Goal: Check status: Check status

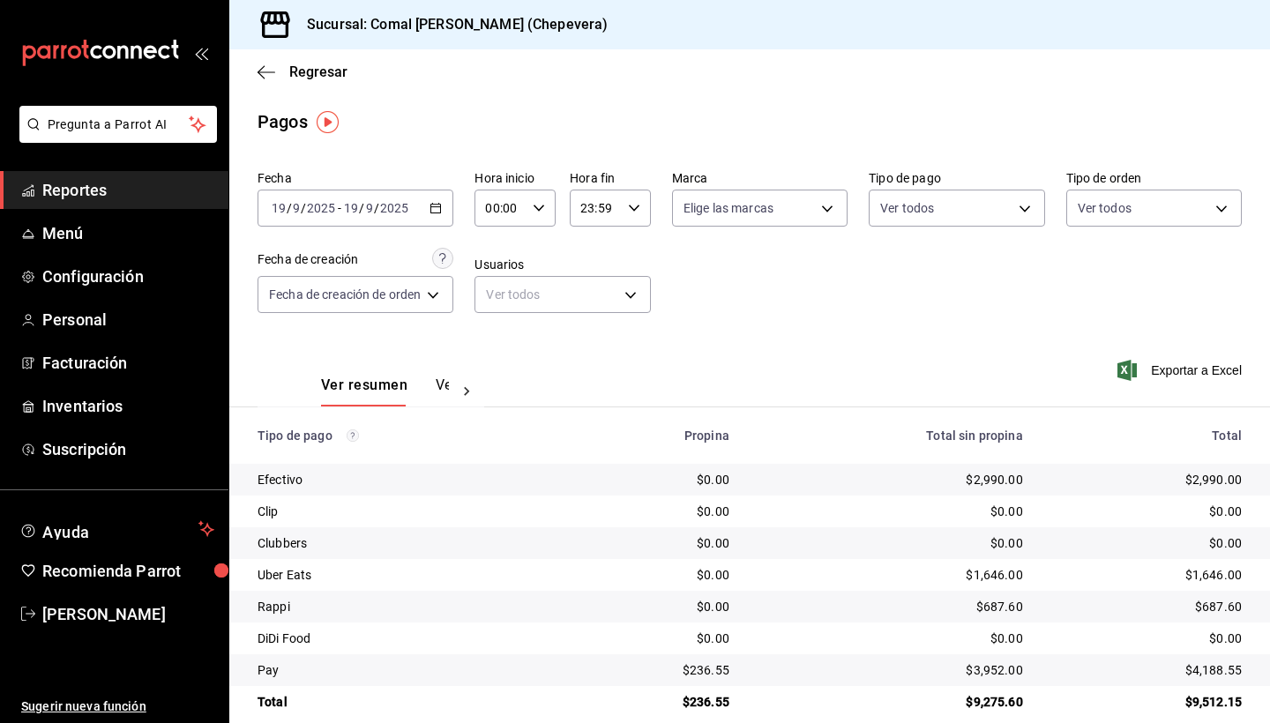
click at [443, 201] on div "[DATE] [DATE] - [DATE] [DATE]" at bounding box center [356, 208] width 196 height 37
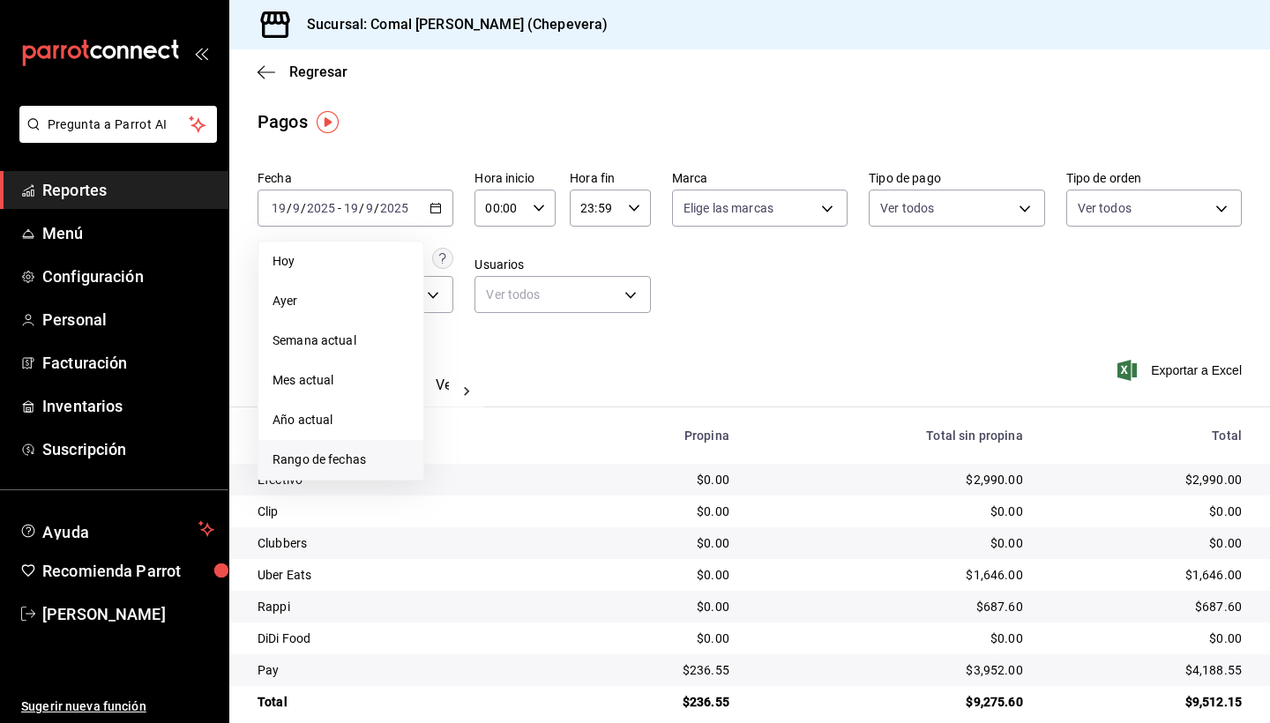
click at [328, 468] on span "Rango de fechas" at bounding box center [341, 460] width 137 height 19
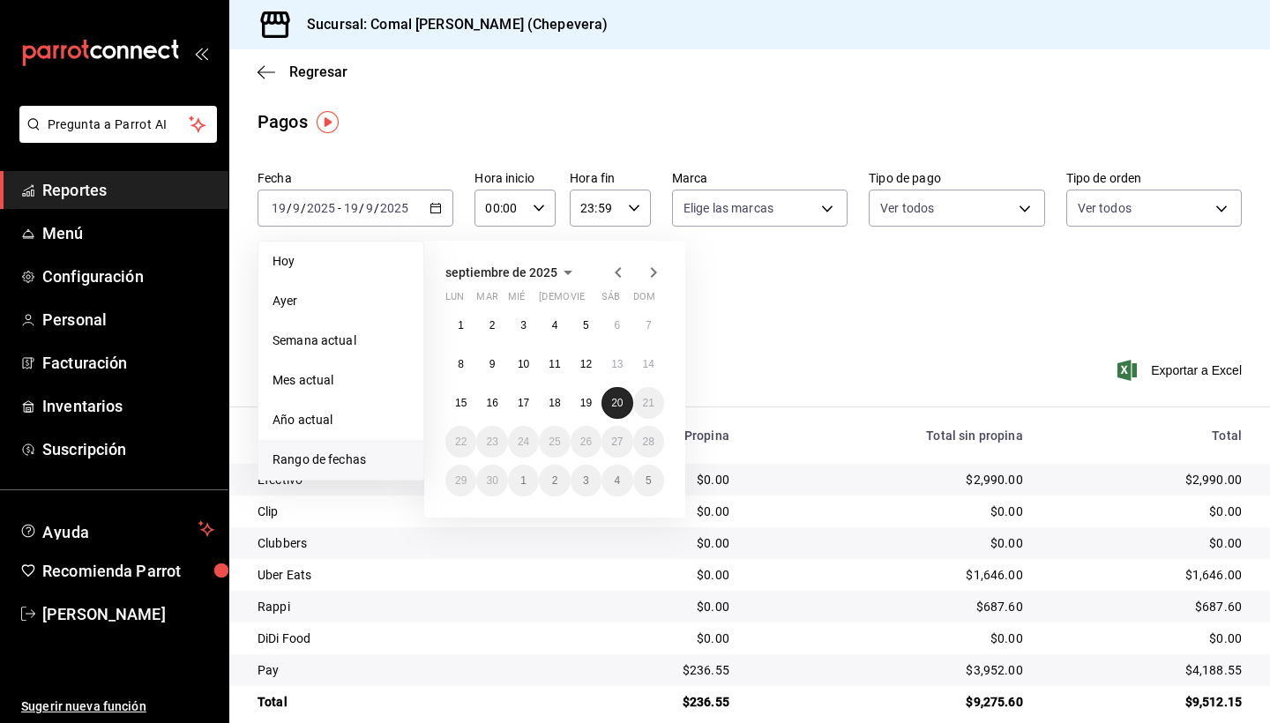
click at [623, 404] on abbr "20" at bounding box center [616, 403] width 11 height 12
click at [649, 359] on abbr "14" at bounding box center [648, 364] width 11 height 12
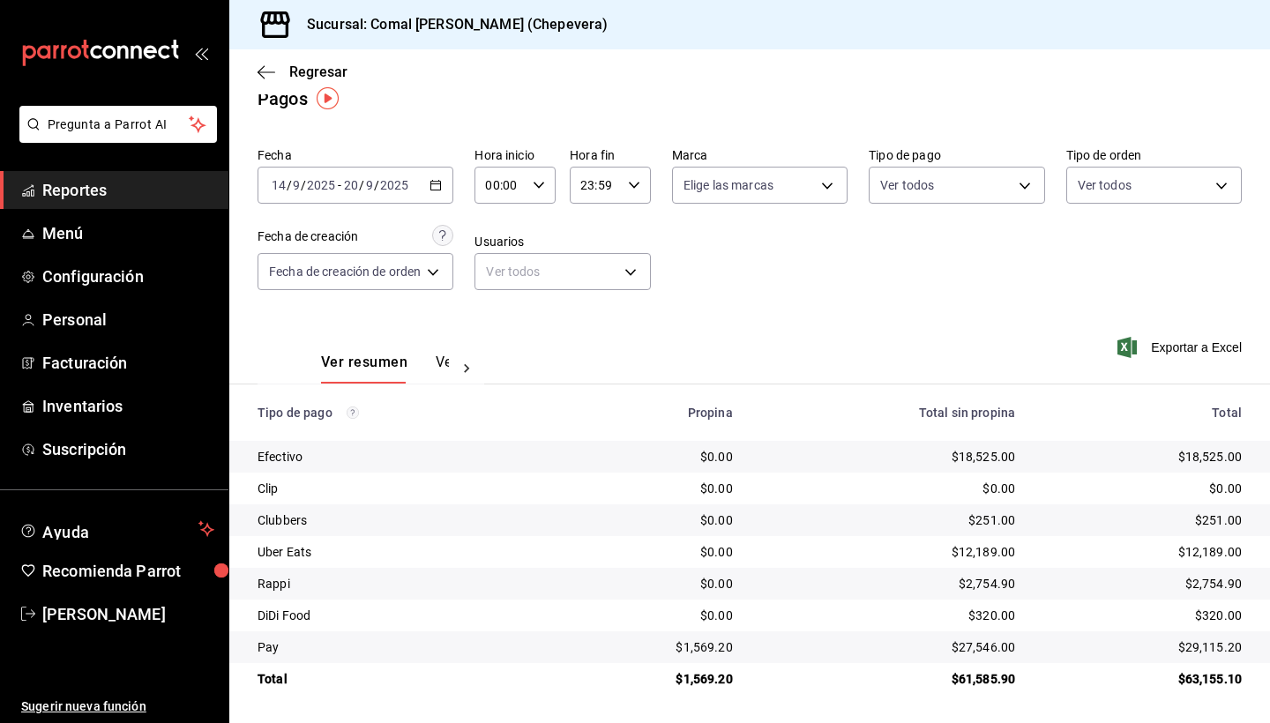
scroll to position [23, 0]
click at [449, 174] on div "[DATE] [DATE] - [DATE] [DATE]" at bounding box center [356, 185] width 196 height 37
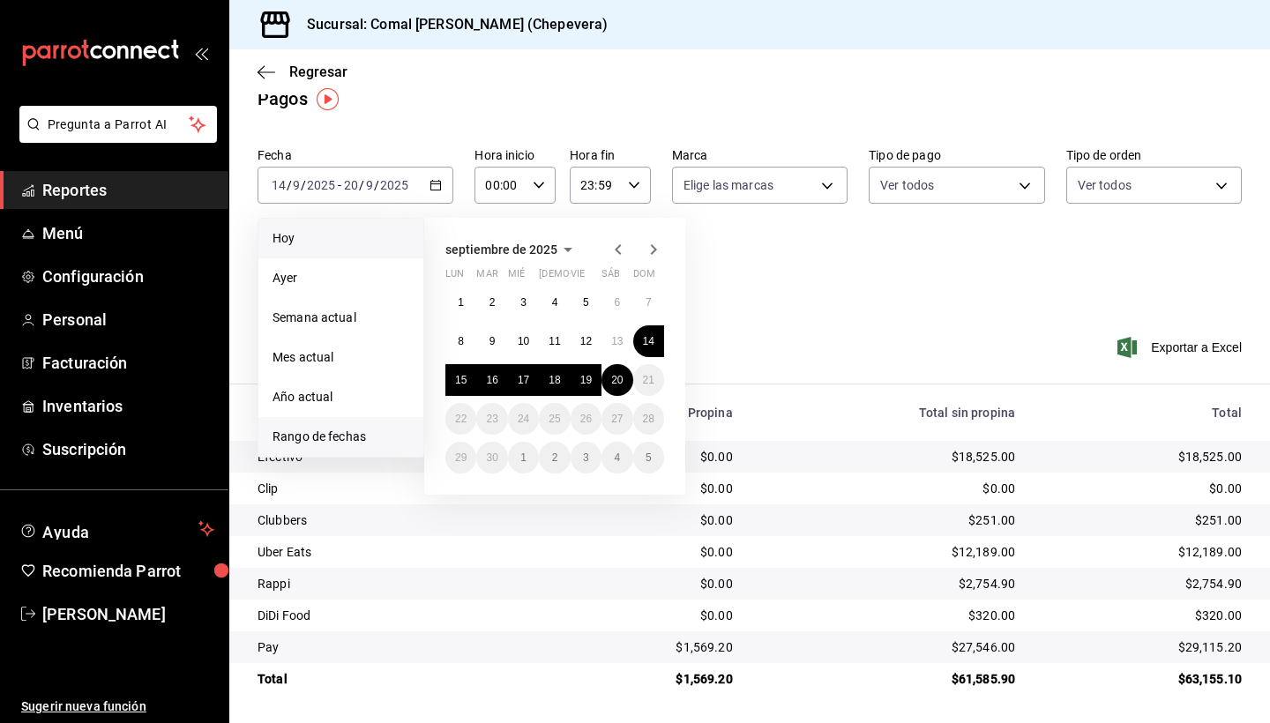
click at [320, 240] on span "Hoy" at bounding box center [341, 238] width 137 height 19
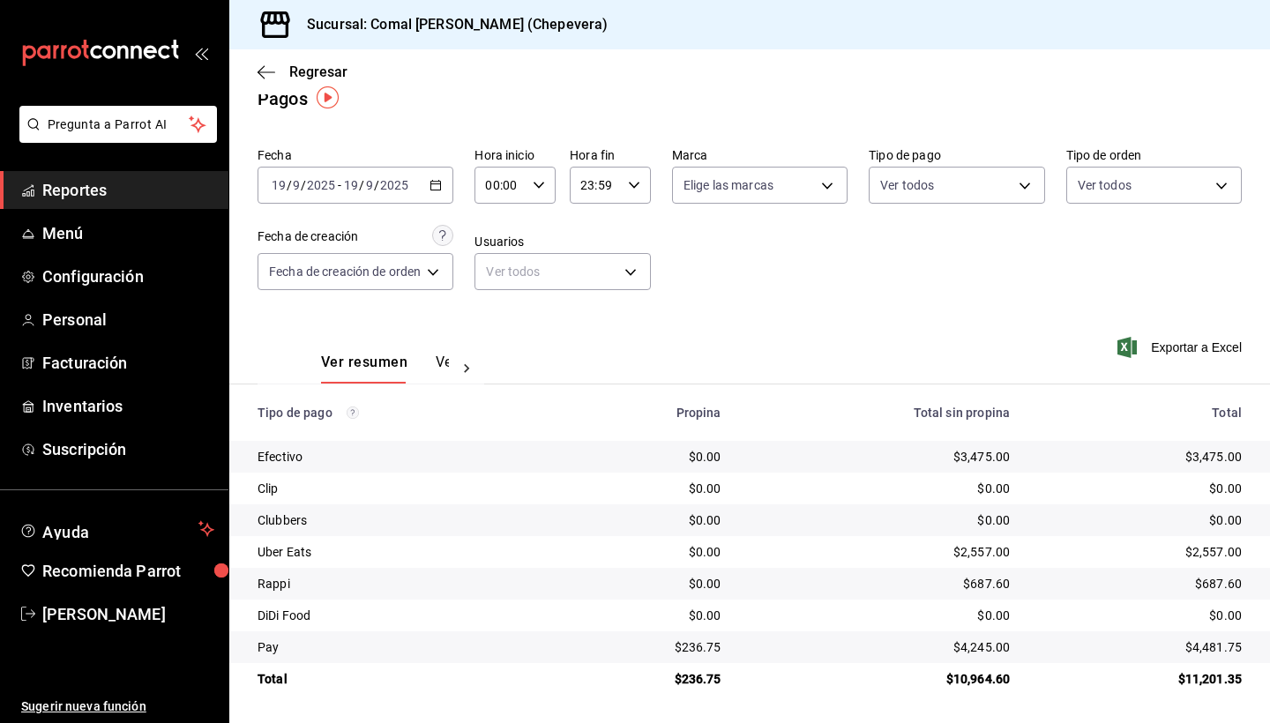
scroll to position [23, 0]
click at [439, 179] on icon "button" at bounding box center [436, 185] width 12 height 12
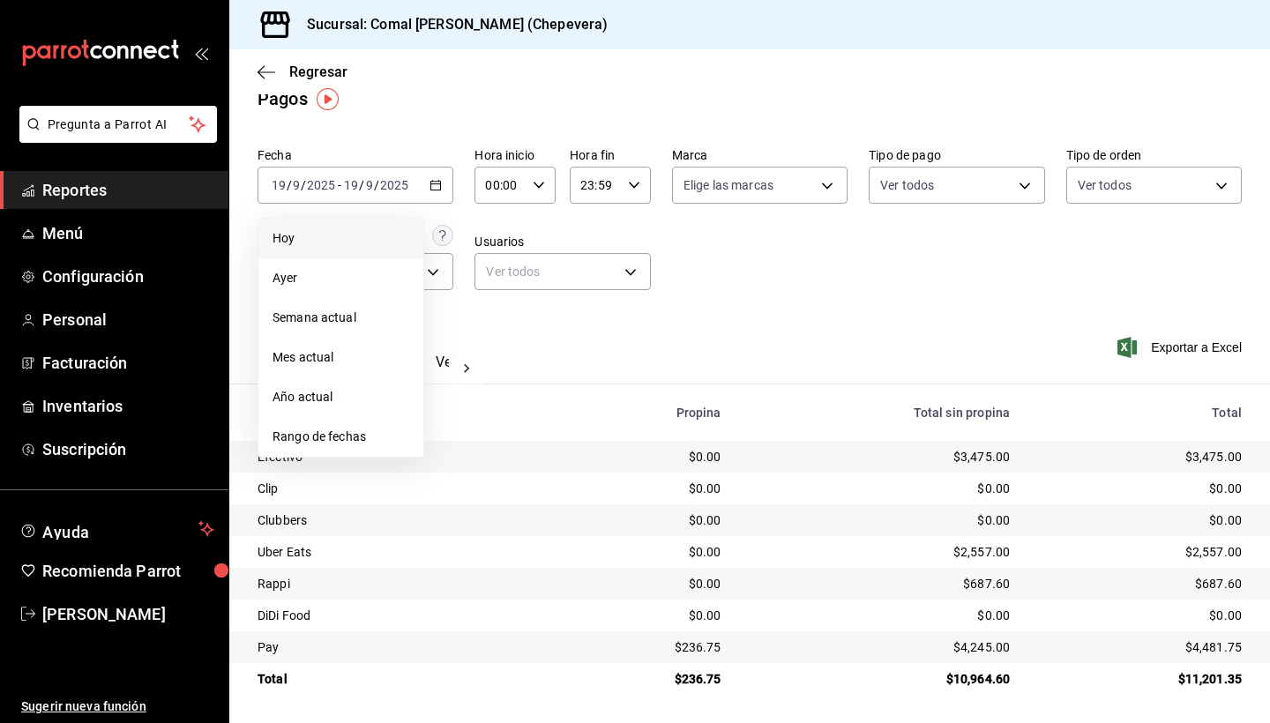
click at [318, 243] on span "Hoy" at bounding box center [341, 238] width 137 height 19
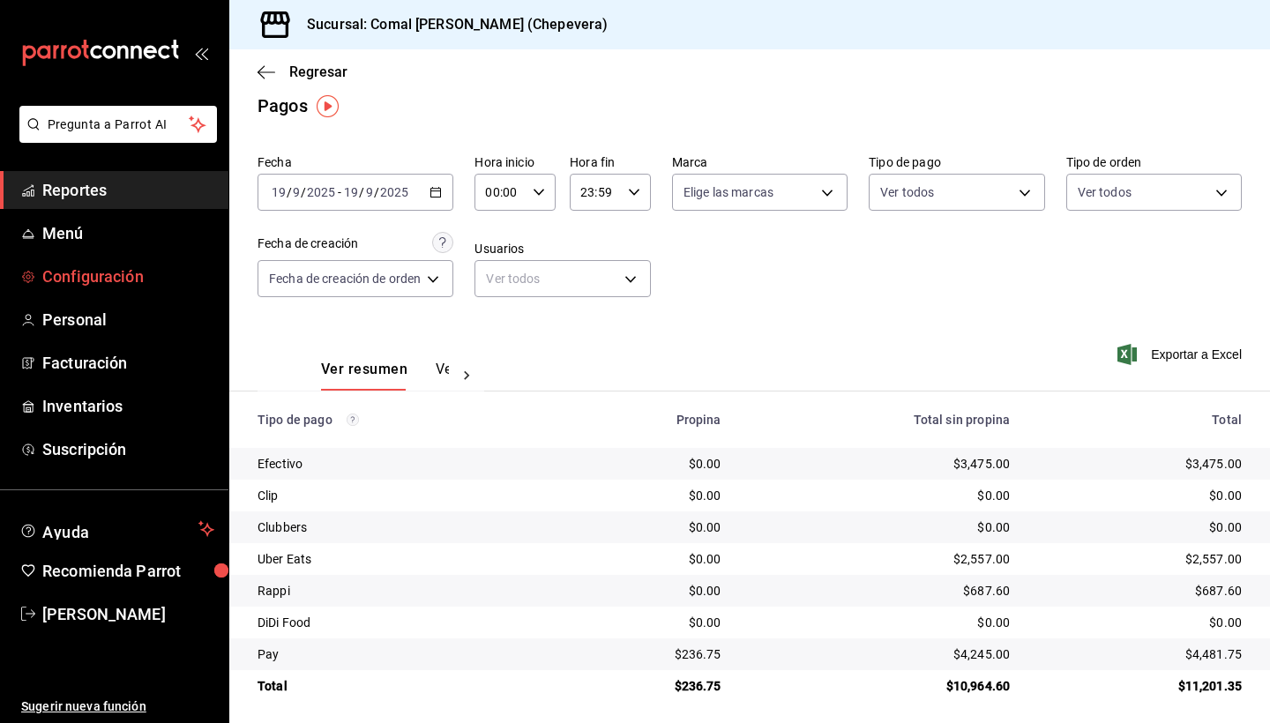
click at [116, 258] on link "Configuración" at bounding box center [114, 277] width 228 height 38
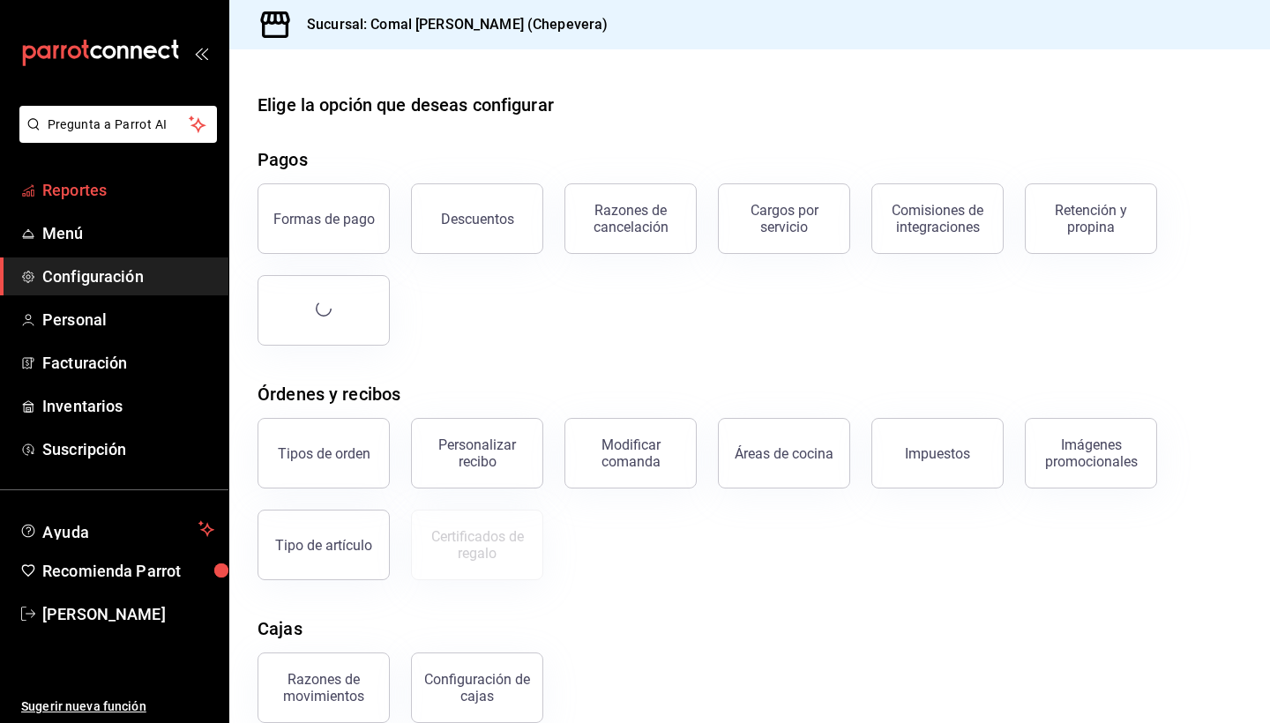
click at [109, 179] on span "Reportes" at bounding box center [128, 190] width 172 height 24
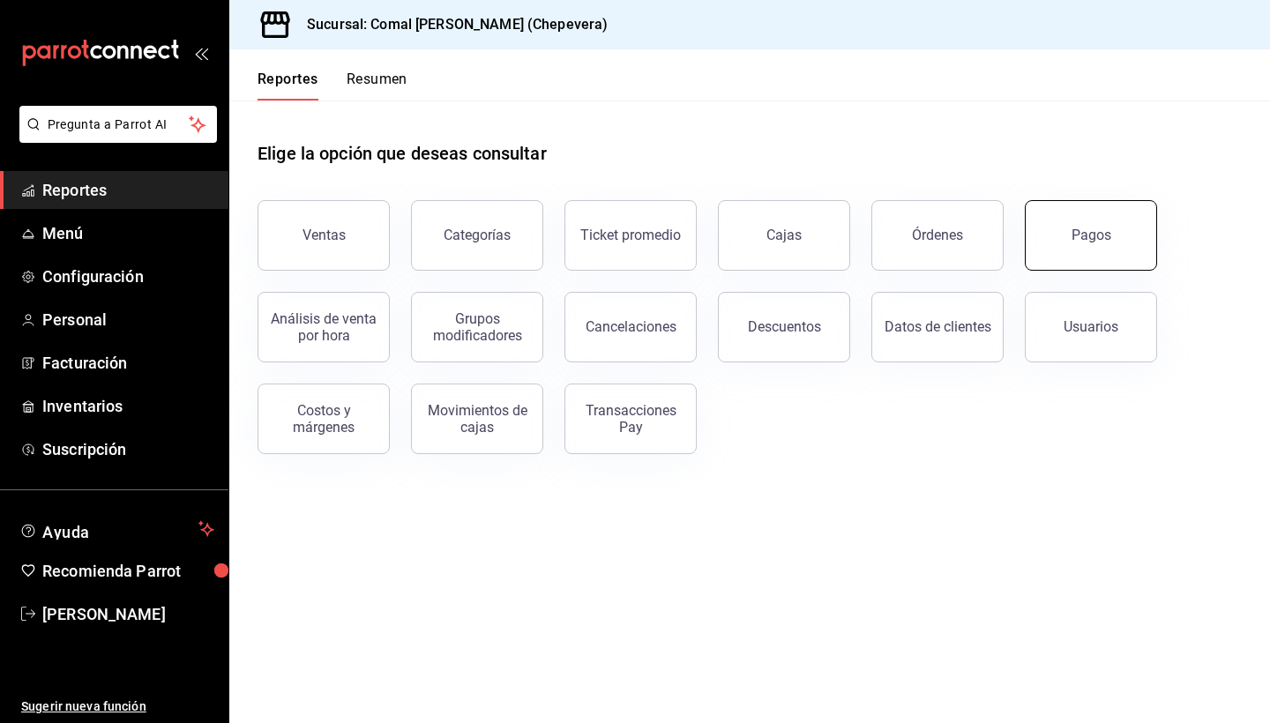
click at [1141, 243] on button "Pagos" at bounding box center [1091, 235] width 132 height 71
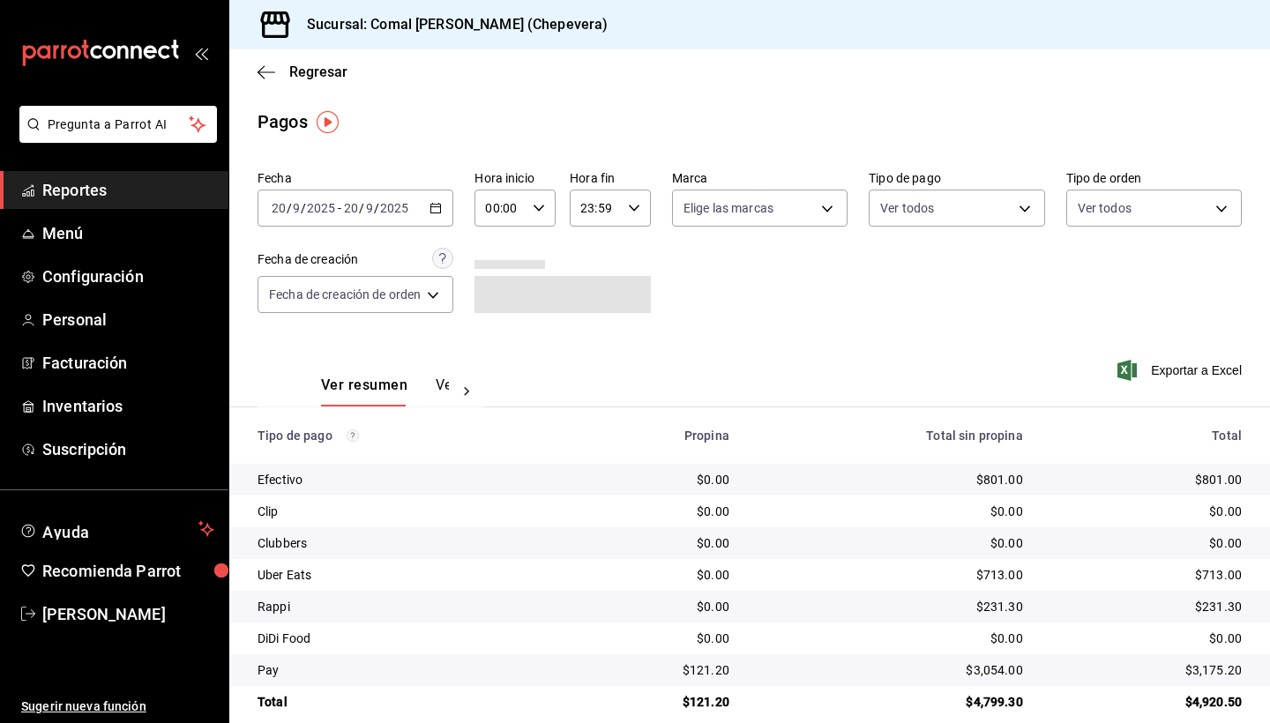
click at [440, 208] on icon "button" at bounding box center [436, 208] width 12 height 12
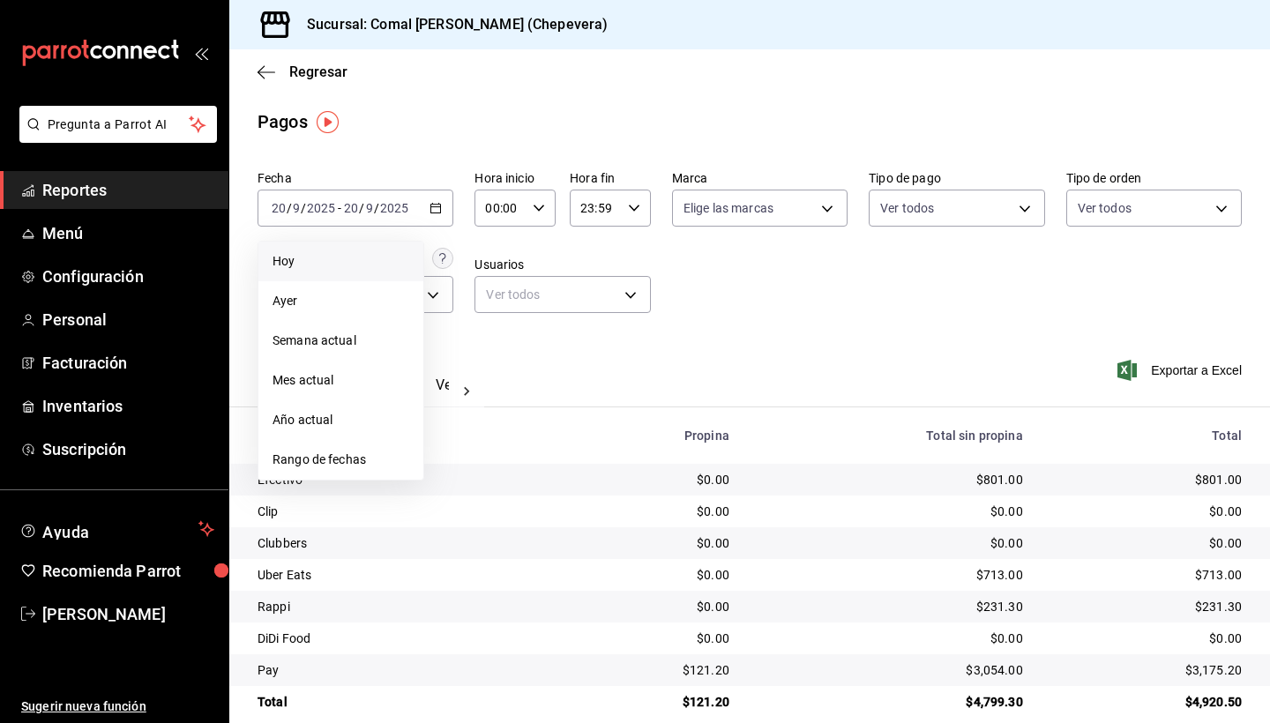
click at [357, 264] on span "Hoy" at bounding box center [341, 261] width 137 height 19
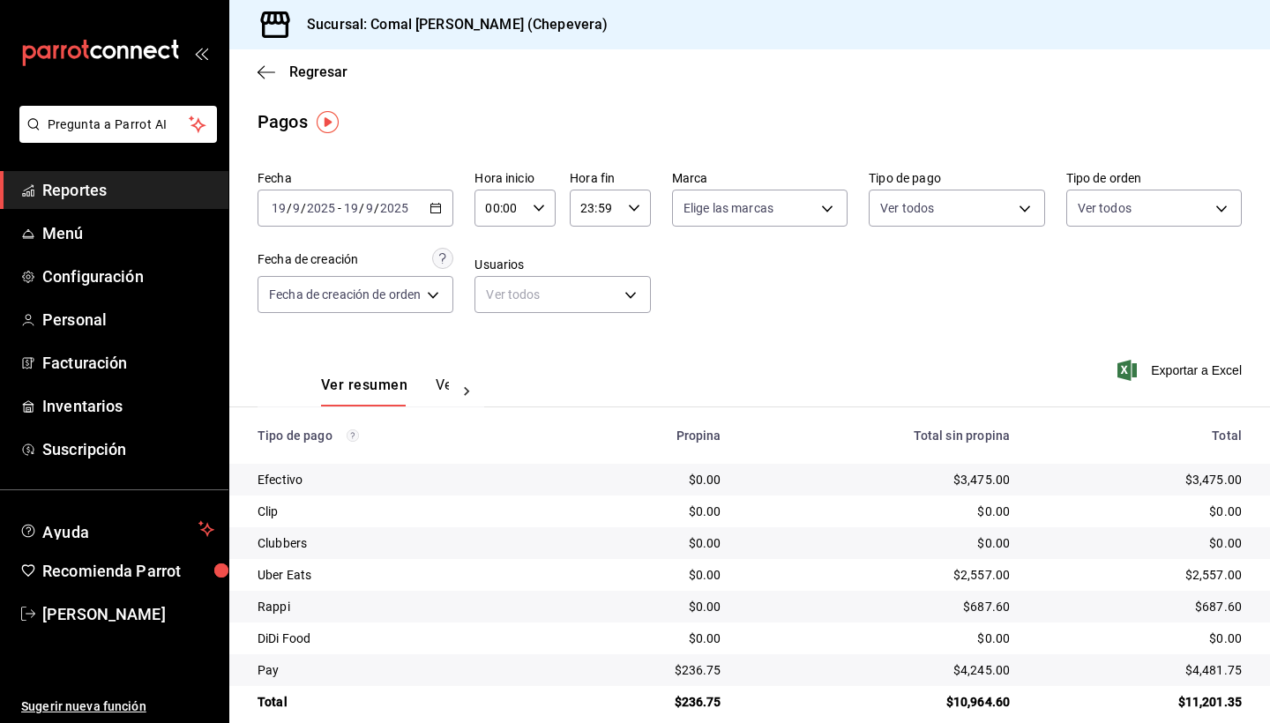
click at [433, 213] on \(Stroke\) "button" at bounding box center [435, 209] width 11 height 10
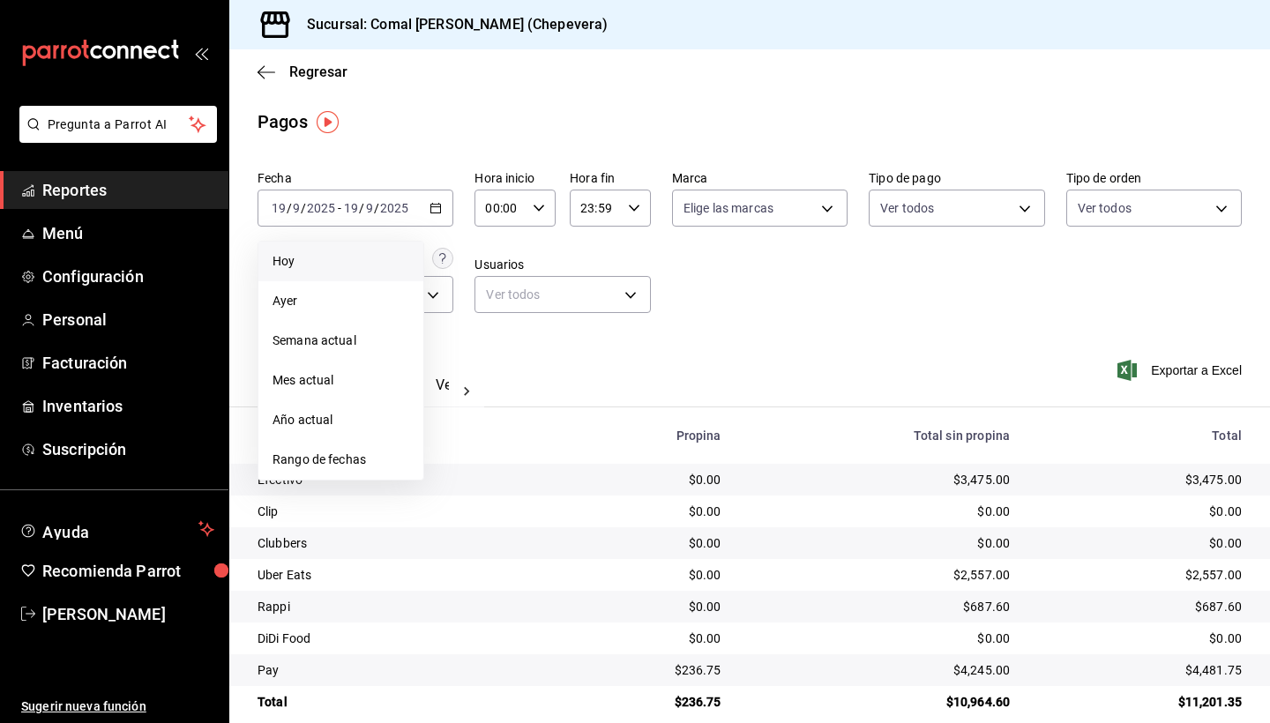
click at [288, 272] on li "Hoy" at bounding box center [340, 262] width 165 height 40
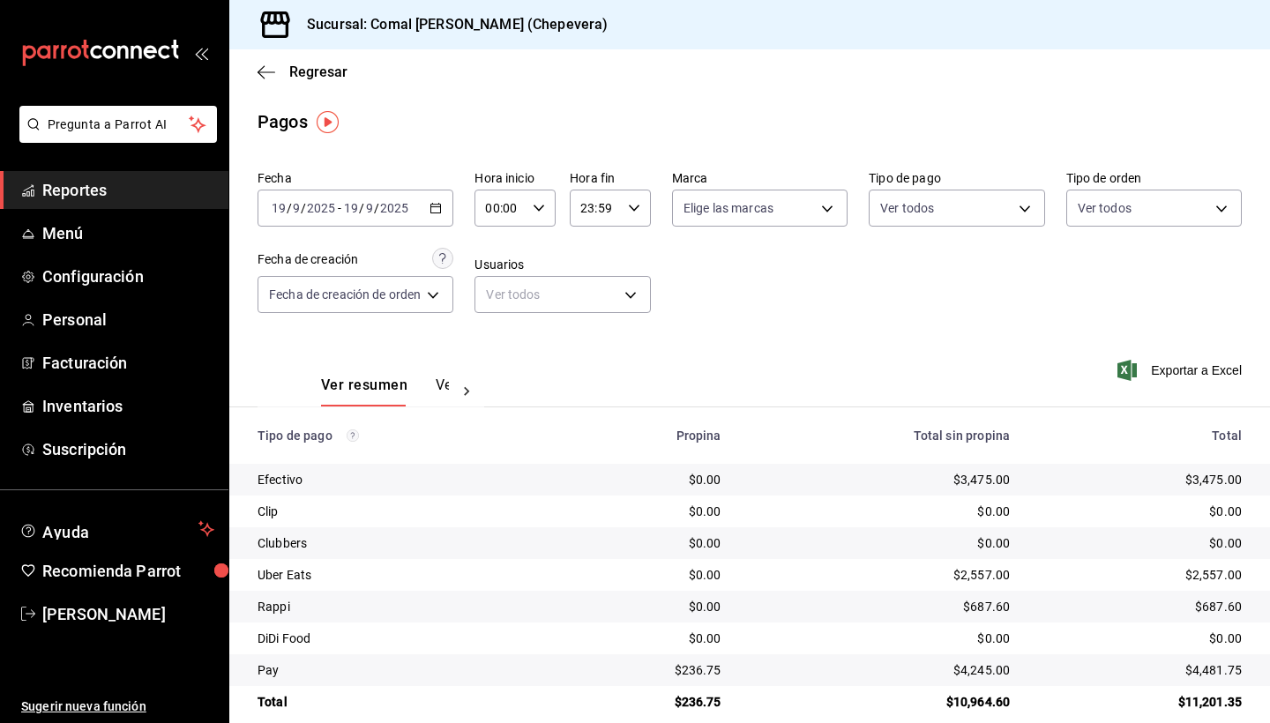
click at [439, 213] on \(Stroke\) "button" at bounding box center [435, 209] width 11 height 10
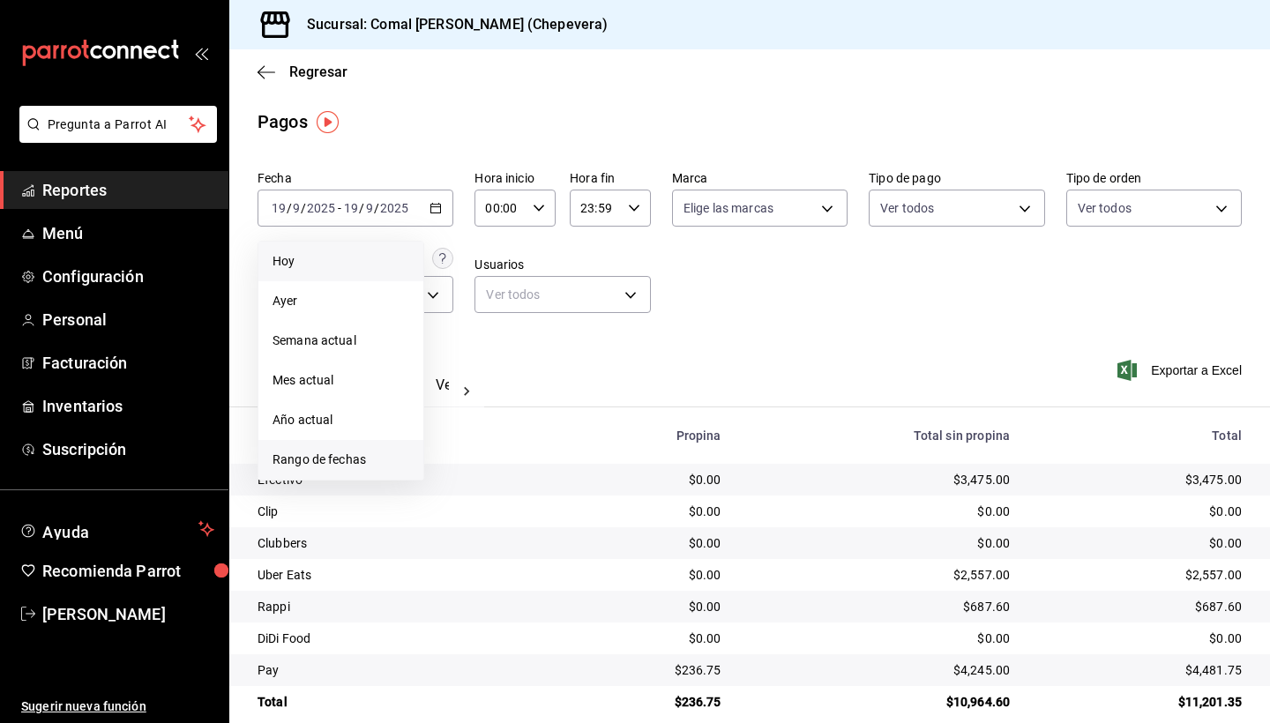
click at [355, 459] on span "Rango de fechas" at bounding box center [341, 460] width 137 height 19
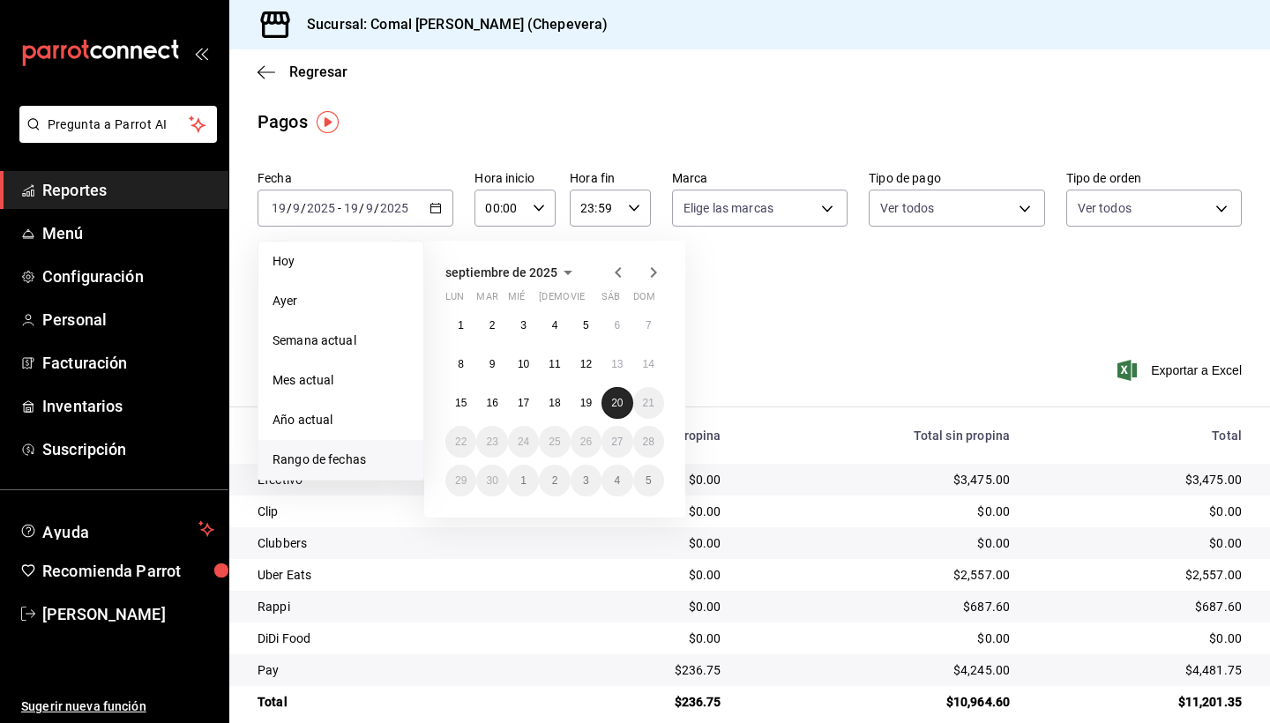
click at [621, 400] on abbr "20" at bounding box center [616, 403] width 11 height 12
click at [618, 397] on abbr "20" at bounding box center [616, 403] width 11 height 12
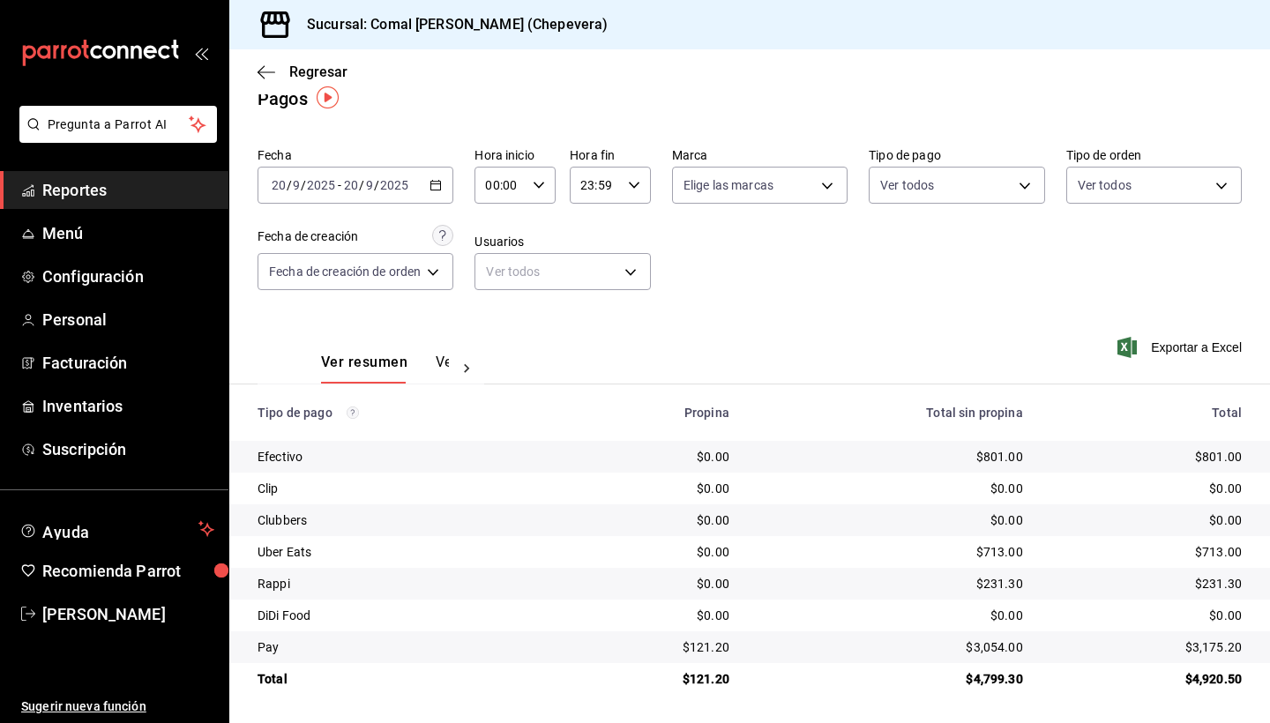
scroll to position [23, 0]
